Goal: Transaction & Acquisition: Book appointment/travel/reservation

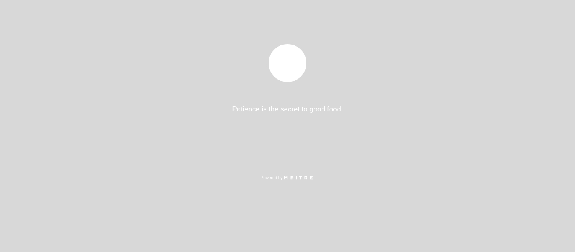
select select "pt"
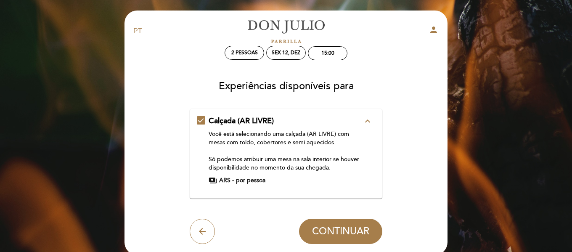
click at [367, 120] on icon "expand_less" at bounding box center [368, 121] width 10 height 10
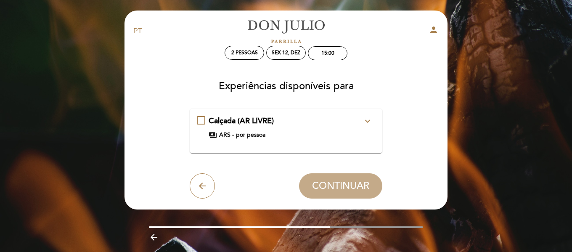
click at [367, 120] on icon "expand_more" at bounding box center [368, 121] width 10 height 10
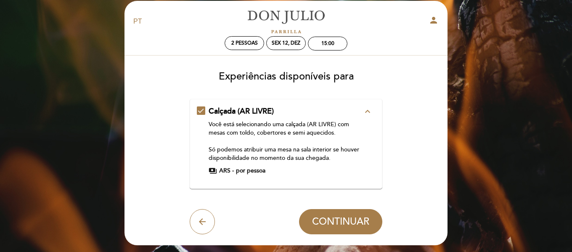
scroll to position [10, 0]
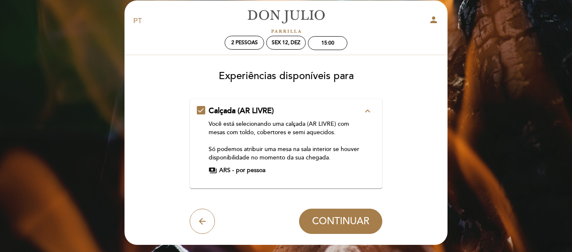
click at [202, 107] on div "Calçada (AR LIVRE) expand_less Você está selecionando uma calçada (AR LIVRE) co…" at bounding box center [286, 140] width 179 height 69
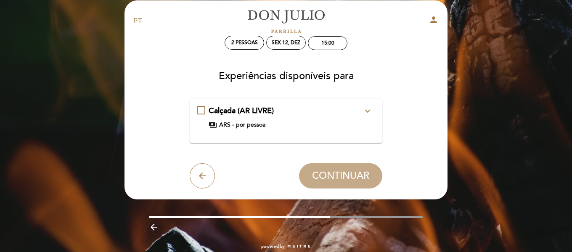
click at [200, 108] on div "Calçada (AR LIVRE) expand_more Você está selecionando uma calçada (AR LIVRE) co…" at bounding box center [286, 118] width 179 height 24
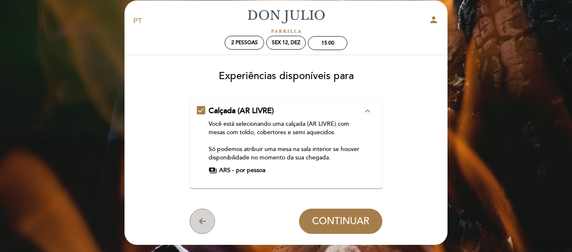
click at [202, 223] on icon "arrow_back" at bounding box center [202, 221] width 10 height 10
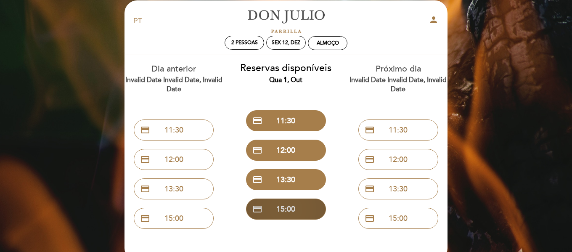
click at [284, 209] on button "credit_card 15:00" at bounding box center [286, 209] width 80 height 21
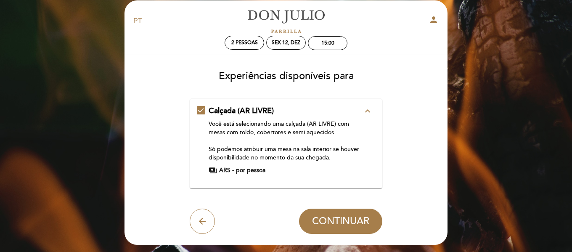
scroll to position [0, 0]
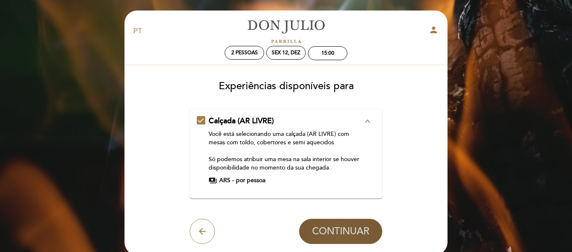
click at [327, 228] on span "CONTINUAR" at bounding box center [340, 232] width 57 height 12
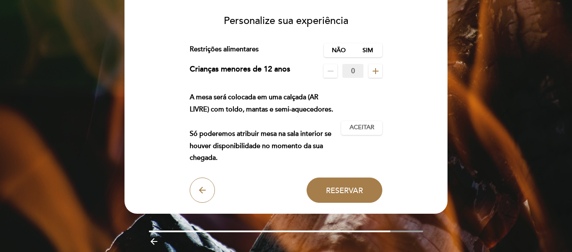
scroll to position [66, 0]
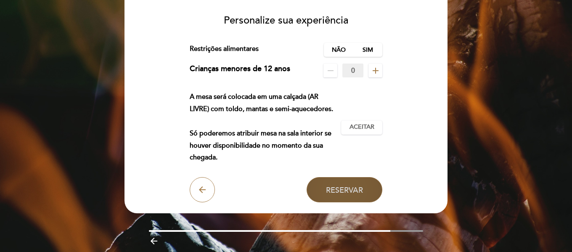
click at [337, 187] on span "Reservar" at bounding box center [344, 189] width 37 height 9
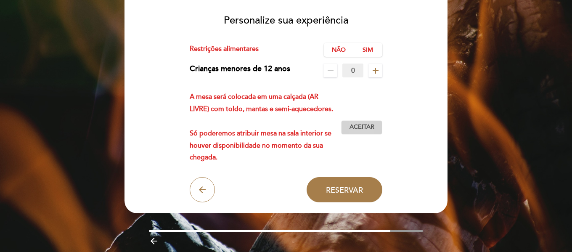
click at [374, 126] on span "Aceitar" at bounding box center [362, 127] width 25 height 9
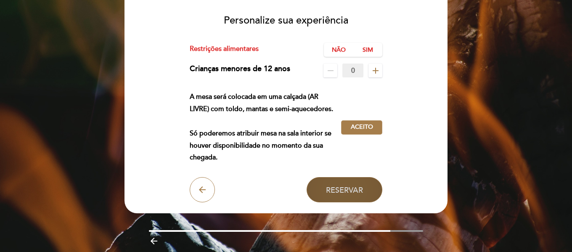
click at [349, 188] on span "Reservar" at bounding box center [344, 189] width 37 height 9
click at [344, 188] on span "Reservar" at bounding box center [344, 189] width 37 height 9
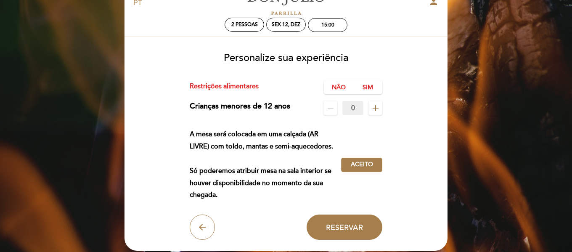
scroll to position [27, 0]
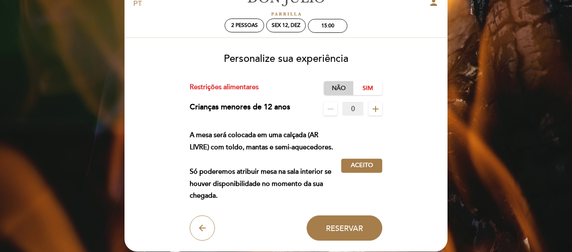
click at [338, 88] on label "Não" at bounding box center [338, 88] width 29 height 14
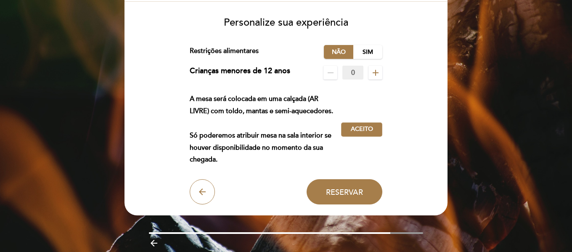
scroll to position [64, 0]
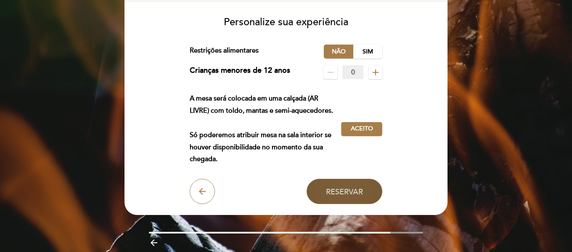
click at [348, 188] on span "Reservar" at bounding box center [344, 191] width 37 height 9
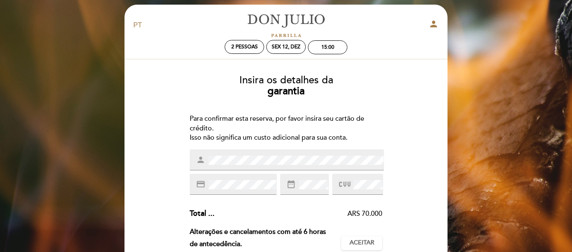
scroll to position [0, 0]
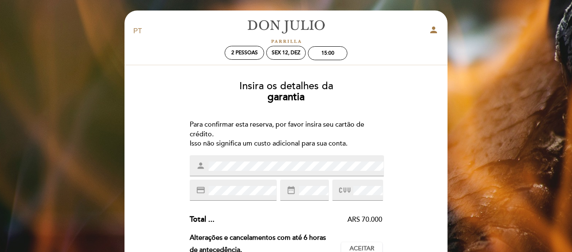
click at [77, 77] on div "EN ES PT [PERSON_NAME] person 2 pessoas Sex 12, dez 15:00 Bem vindo Bem vindo, …" at bounding box center [286, 253] width 572 height 507
